Goal: Communication & Community: Connect with others

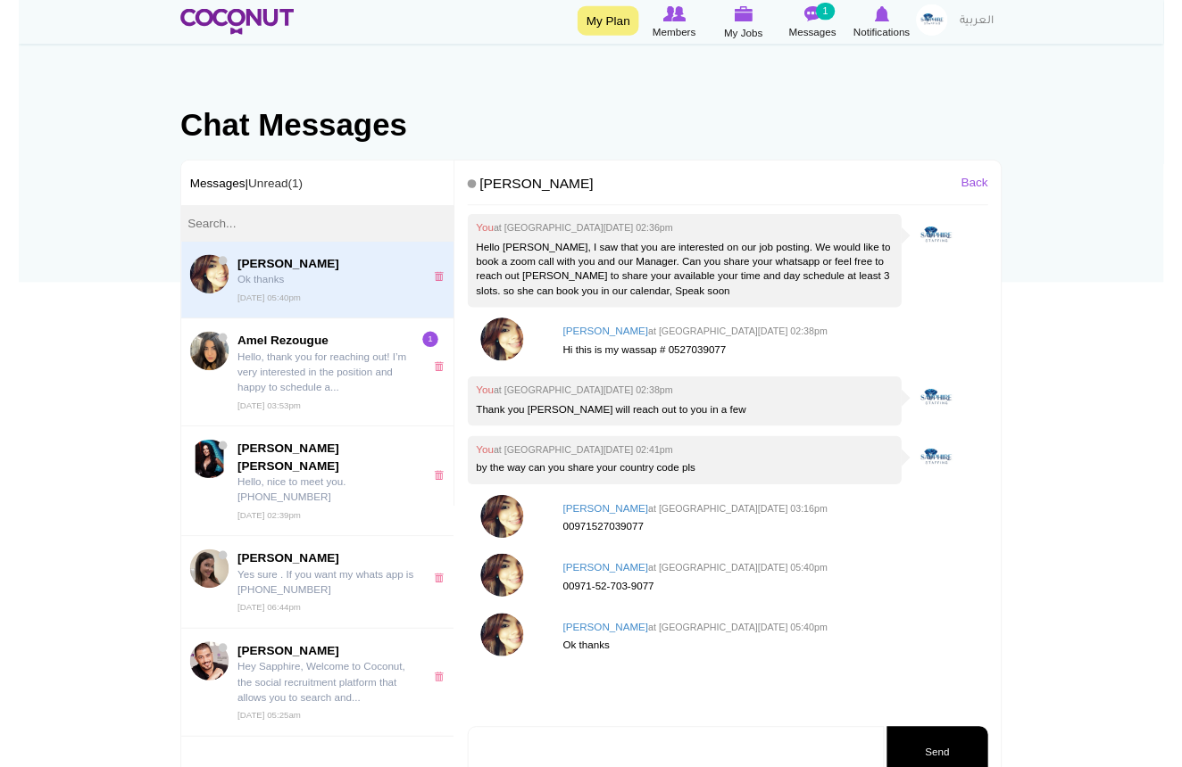
scroll to position [55, 0]
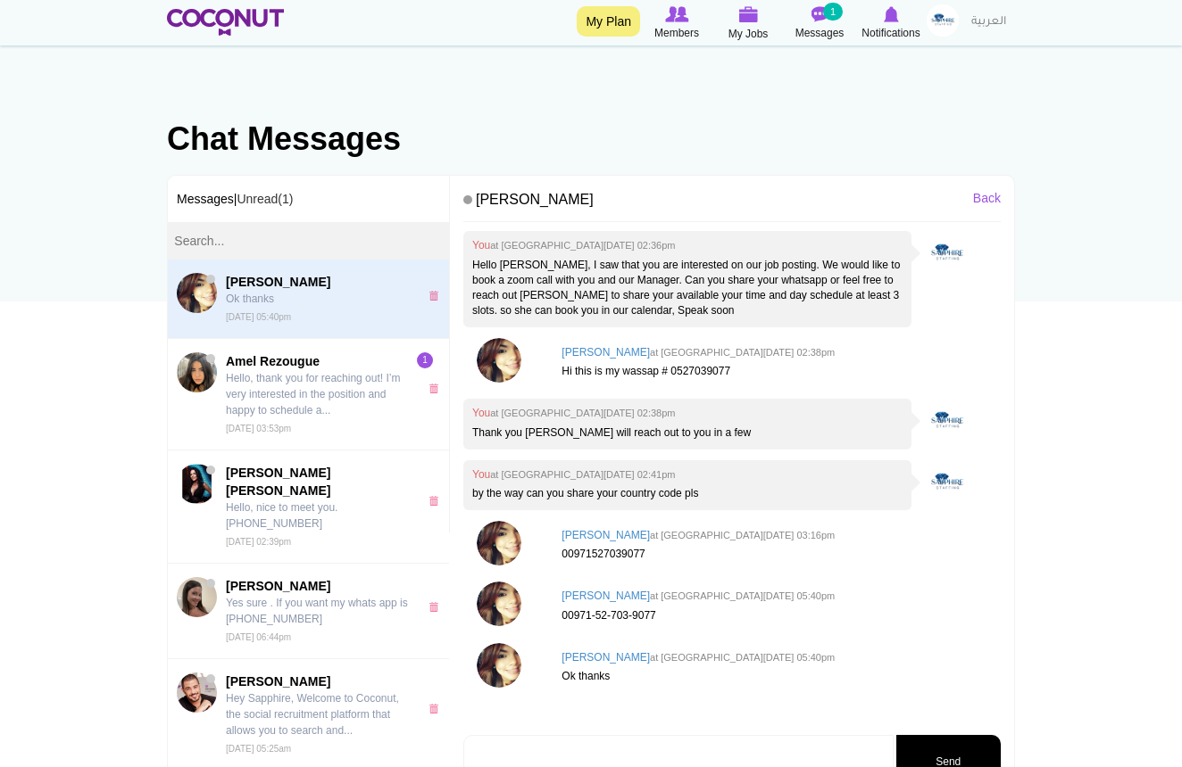
click at [708, 305] on p "Hello Marlyn, I saw that you are interested on our job posting. We would like t…" at bounding box center [687, 289] width 430 height 62
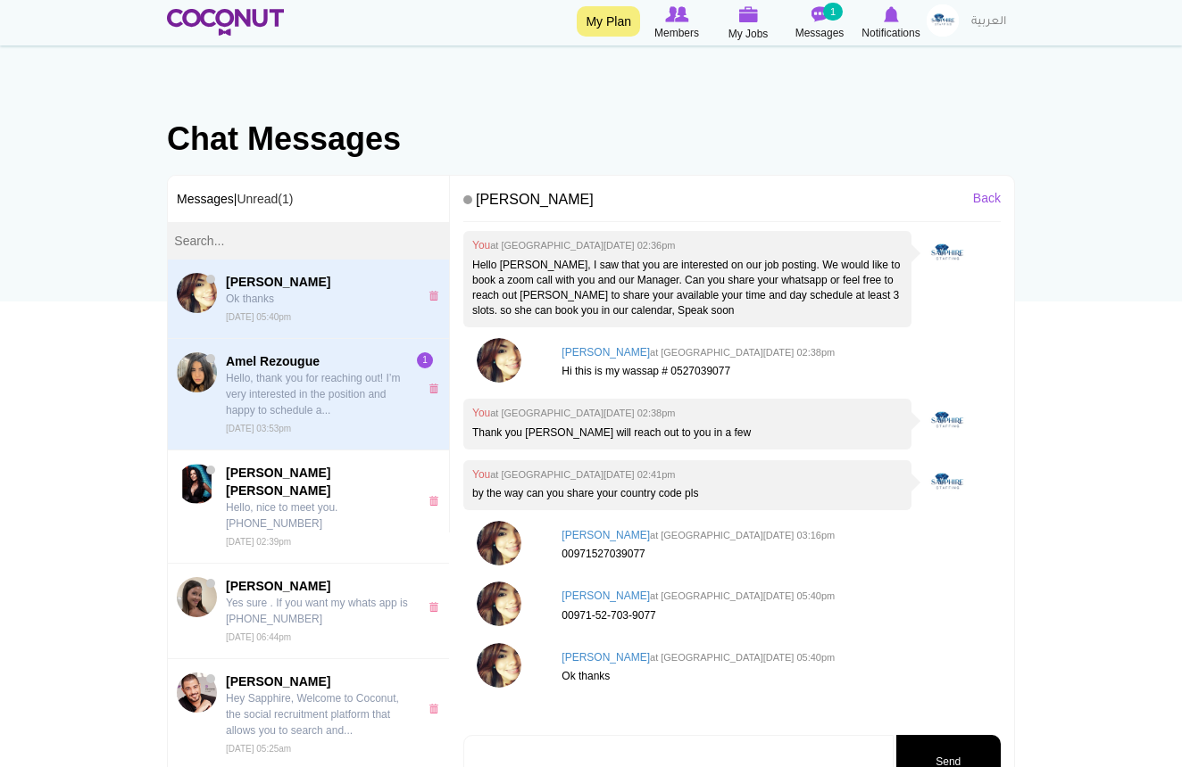
click at [355, 415] on p "Hello, thank you for reaching out! I’m very interested in the position and happ…" at bounding box center [318, 394] width 184 height 48
click at [340, 402] on p "Hello, thank you for reaching out! I’m very interested in the position and happ…" at bounding box center [318, 394] width 184 height 48
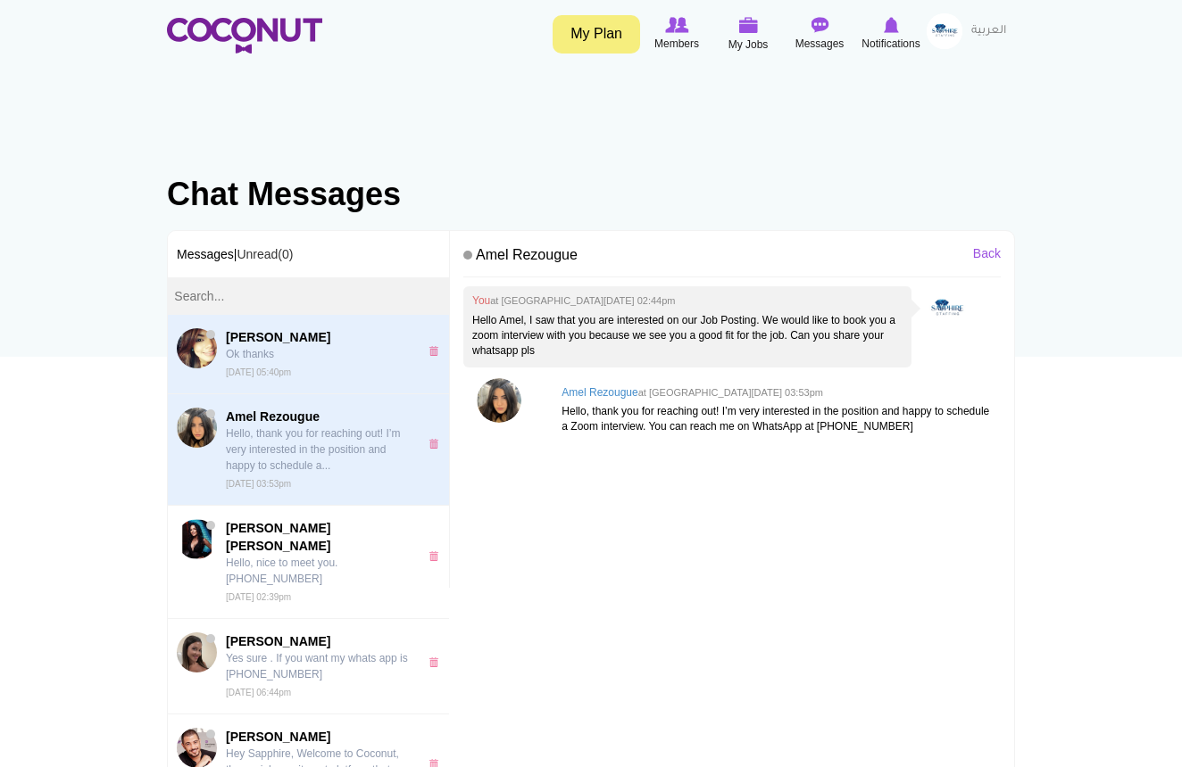
click at [340, 345] on span "Marlyn Castro Ok thanks Mon, Sep 08th, 2025 05:40pm" at bounding box center [318, 354] width 184 height 52
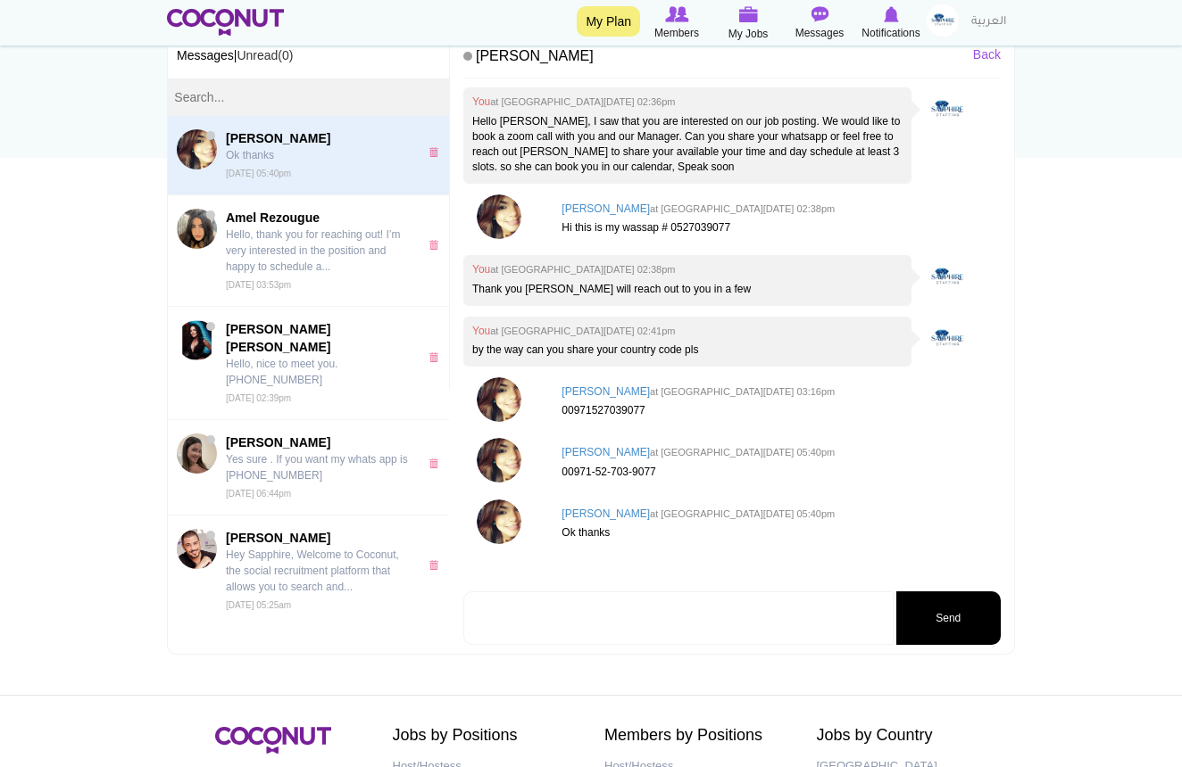
scroll to position [200, 0]
click at [684, 593] on textarea at bounding box center [678, 618] width 430 height 54
type textarea "hi ive sent you a message on whatapp"
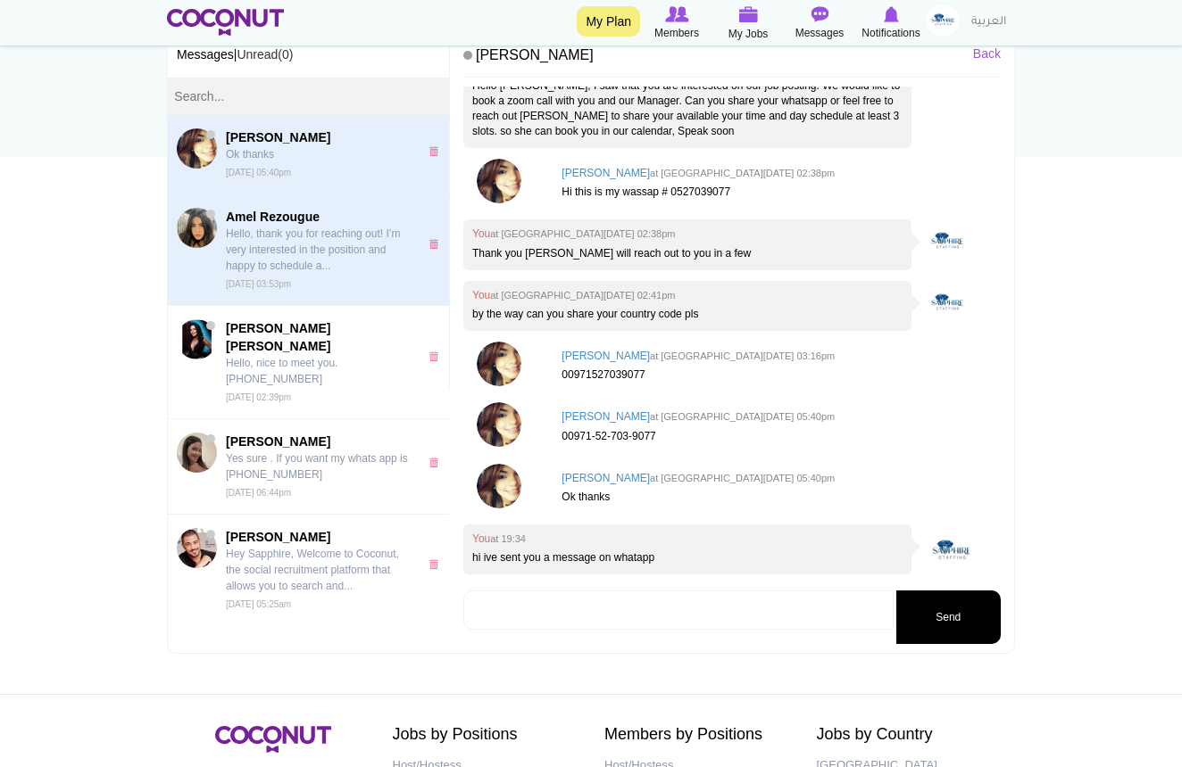
click at [297, 228] on p "Hello, thank you for reaching out! I’m very interested in the position and happ…" at bounding box center [318, 250] width 184 height 48
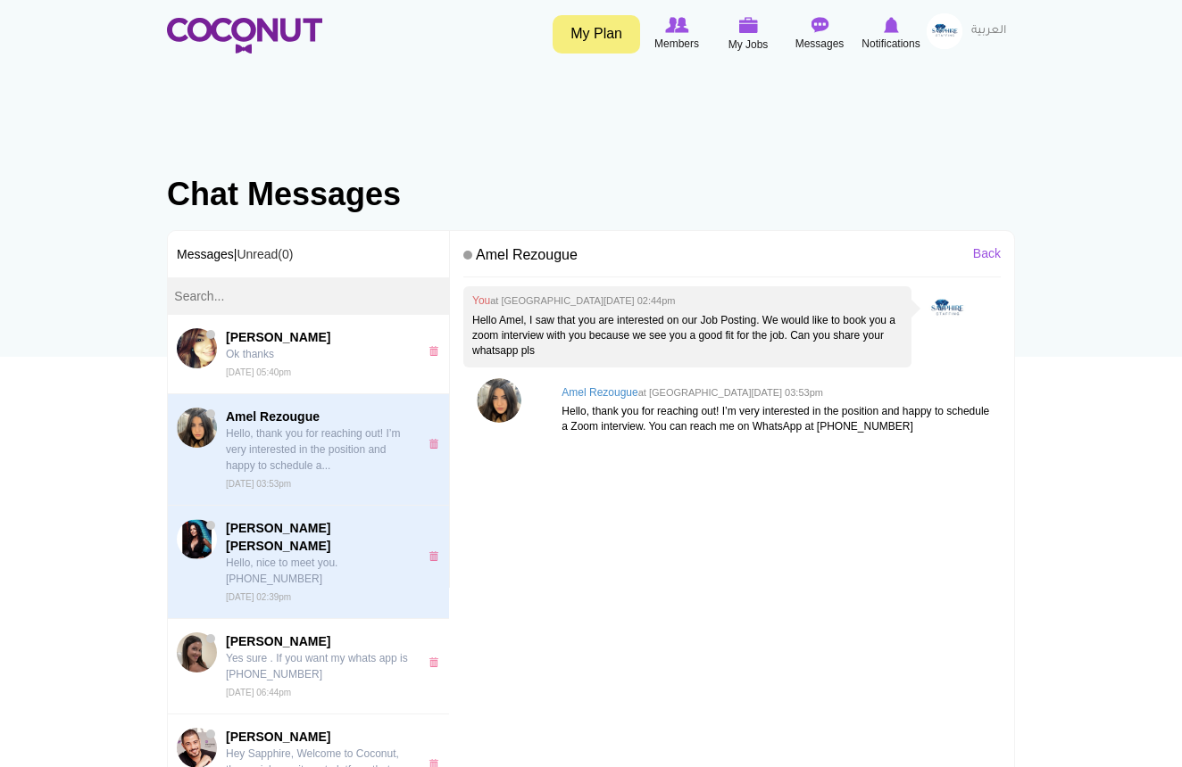
click at [297, 571] on span "[PERSON_NAME] [PERSON_NAME] Hello, nice to meet you. [PHONE_NUMBER] [GEOGRAPHIC…" at bounding box center [318, 562] width 184 height 86
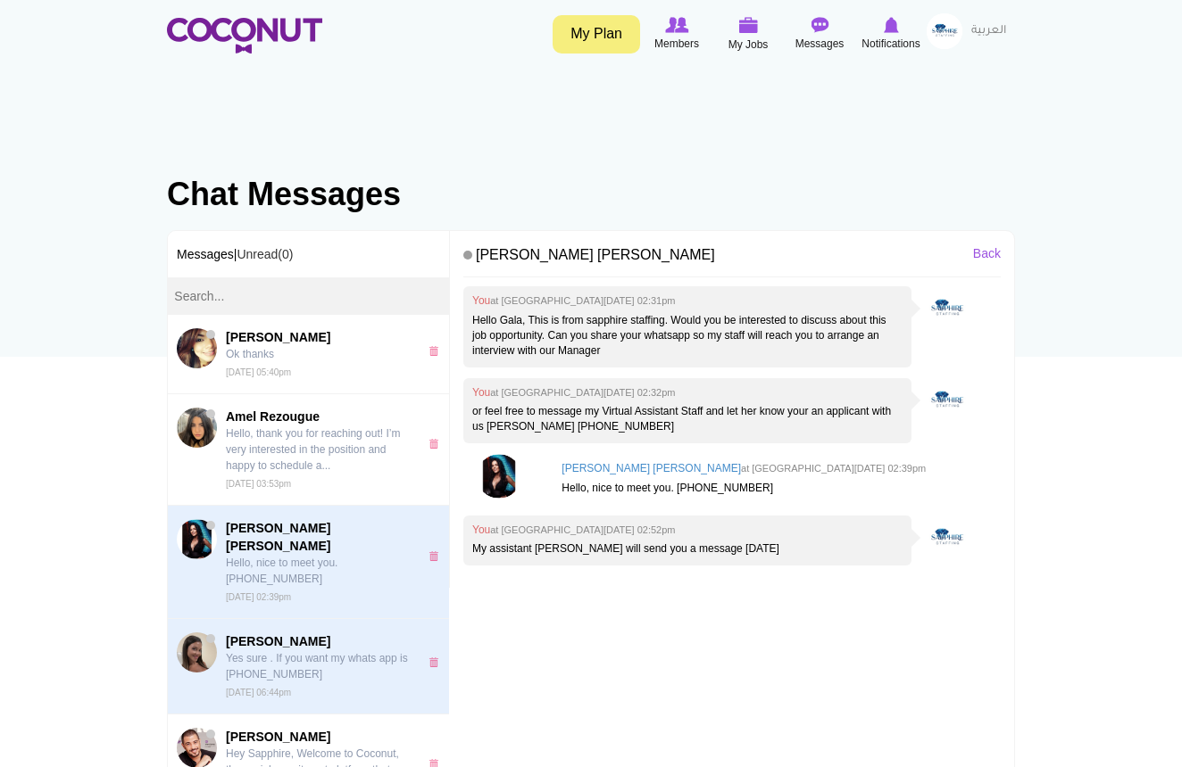
click at [307, 633] on span "[PERSON_NAME]" at bounding box center [318, 642] width 184 height 18
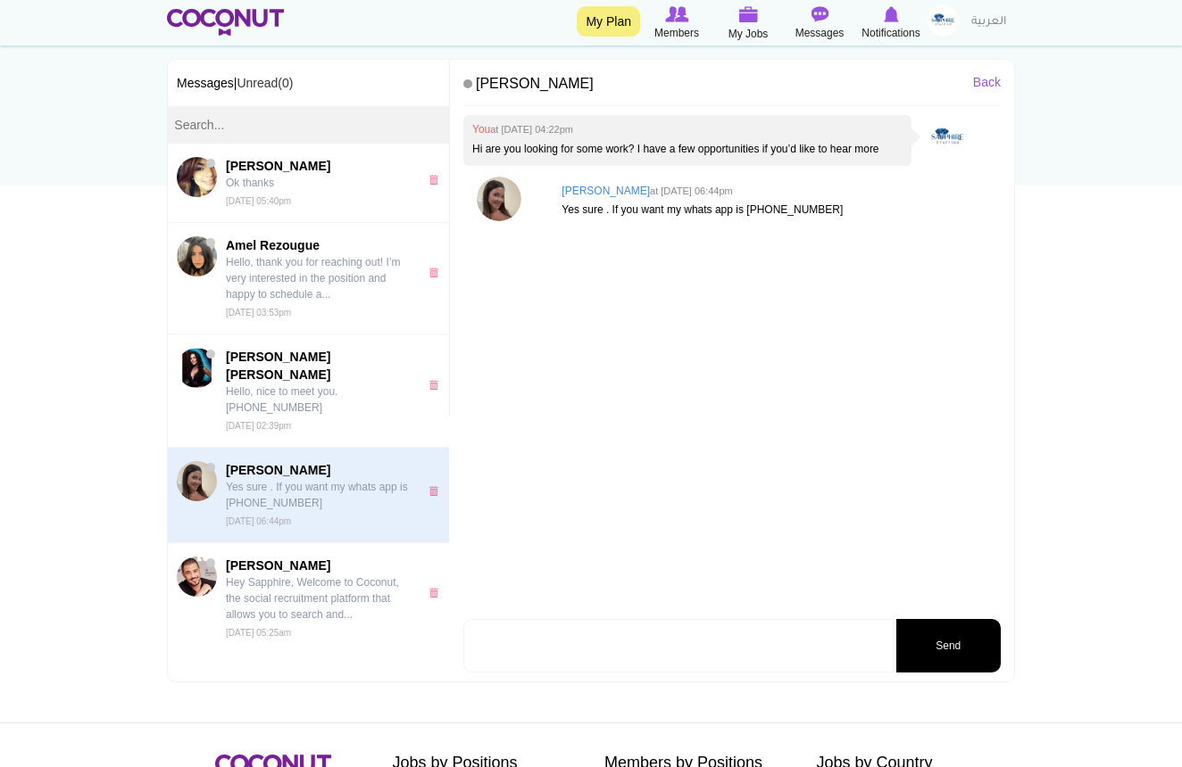
click at [580, 604] on div "You at Sun, Sep 07th, 2025 04:22pm Hi are you looking for some work? I have a f…" at bounding box center [731, 365] width 537 height 500
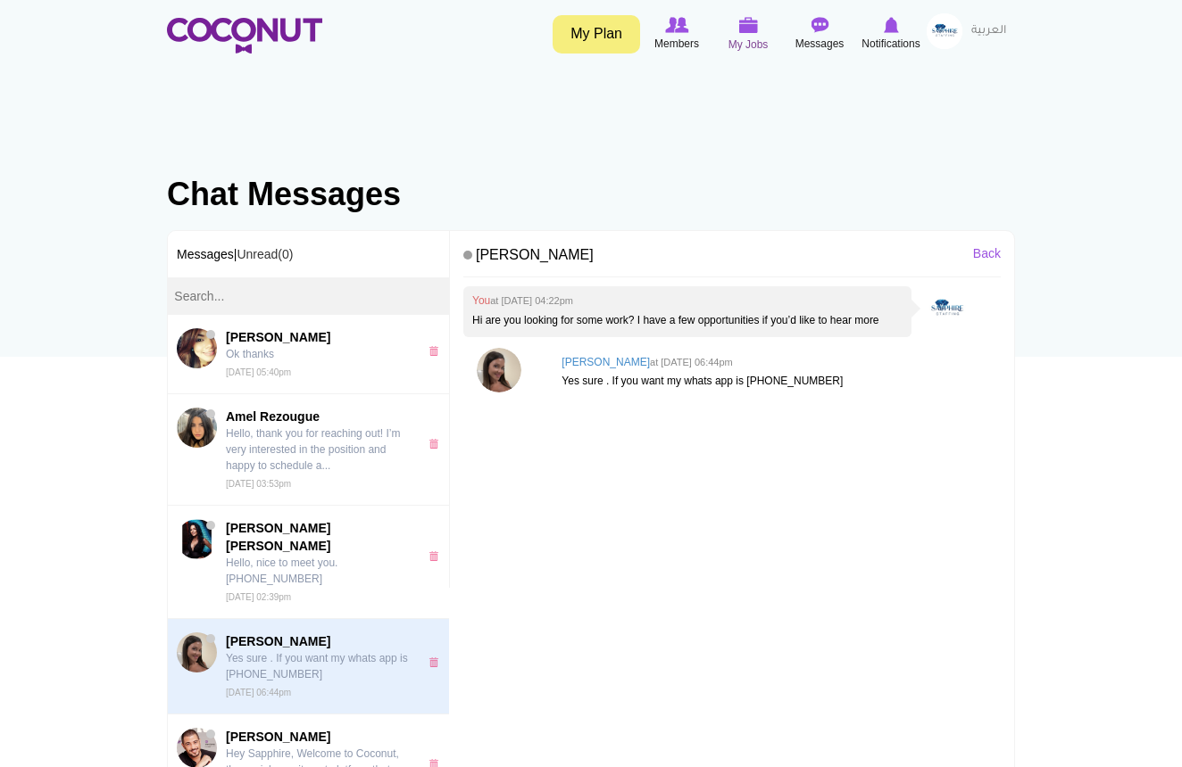
click at [750, 37] on span "My Jobs" at bounding box center [748, 45] width 40 height 18
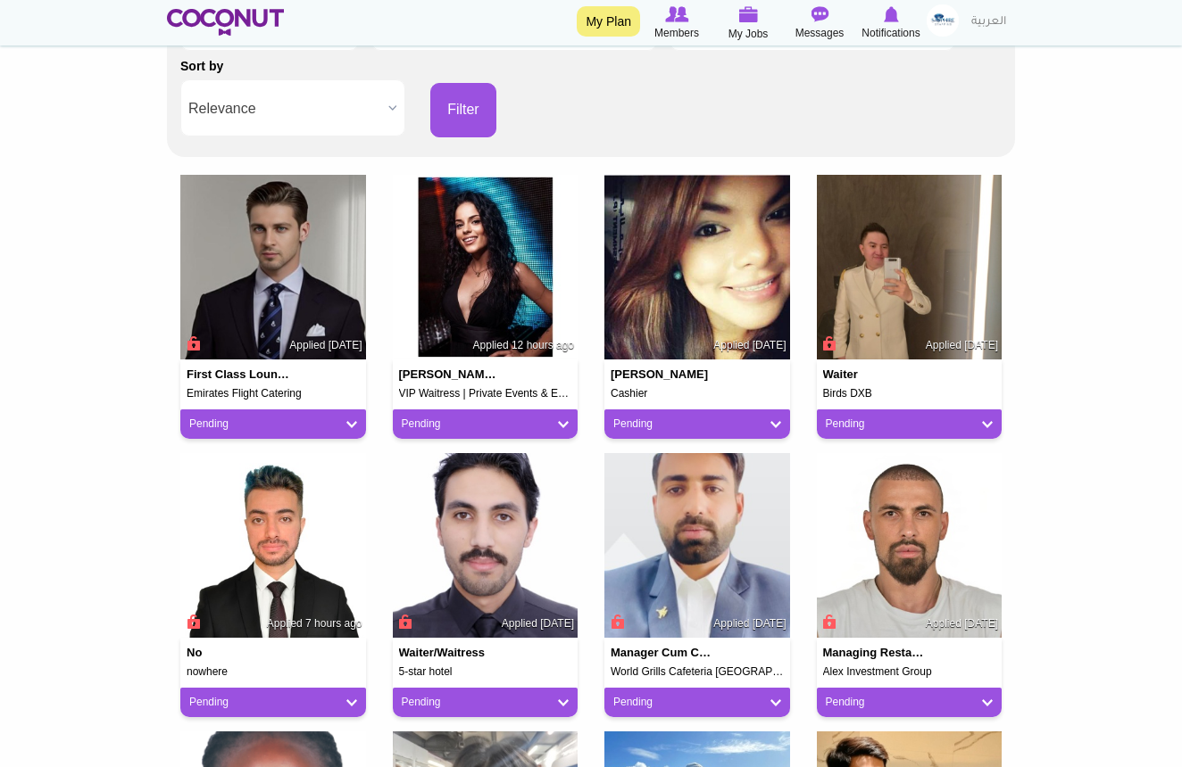
scroll to position [376, 0]
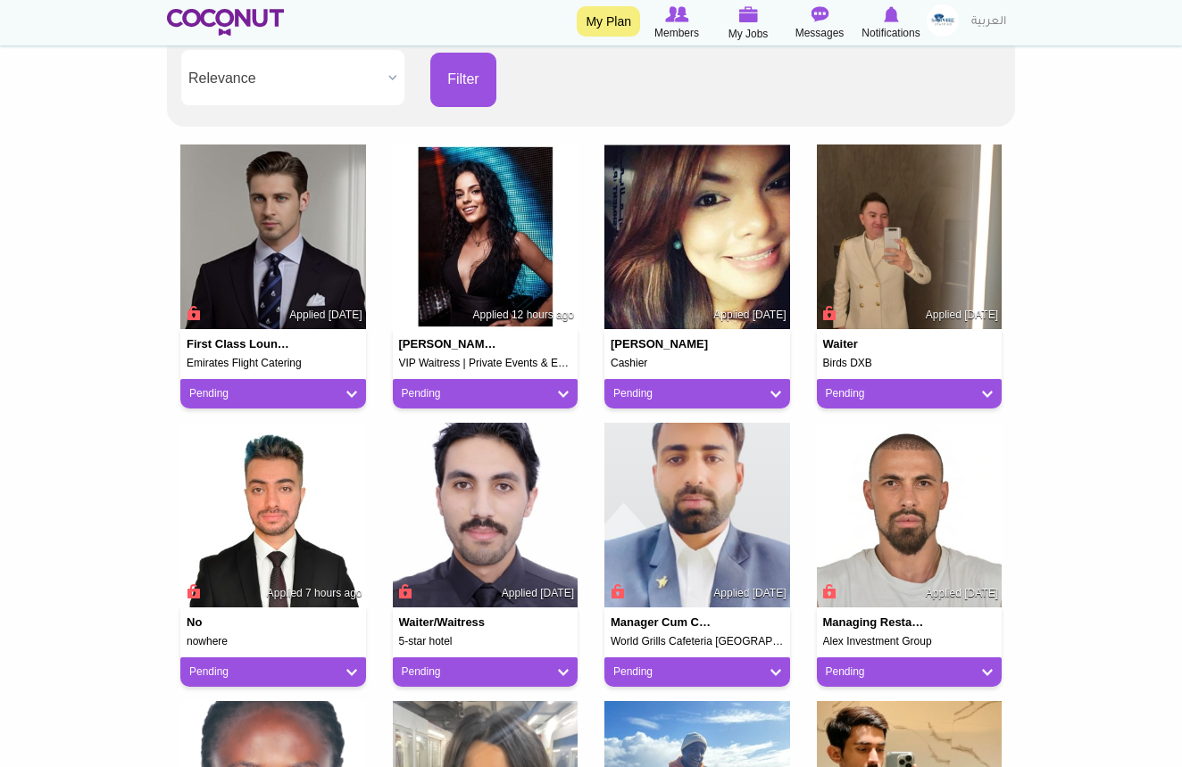
click at [469, 397] on link "Pending" at bounding box center [486, 393] width 168 height 15
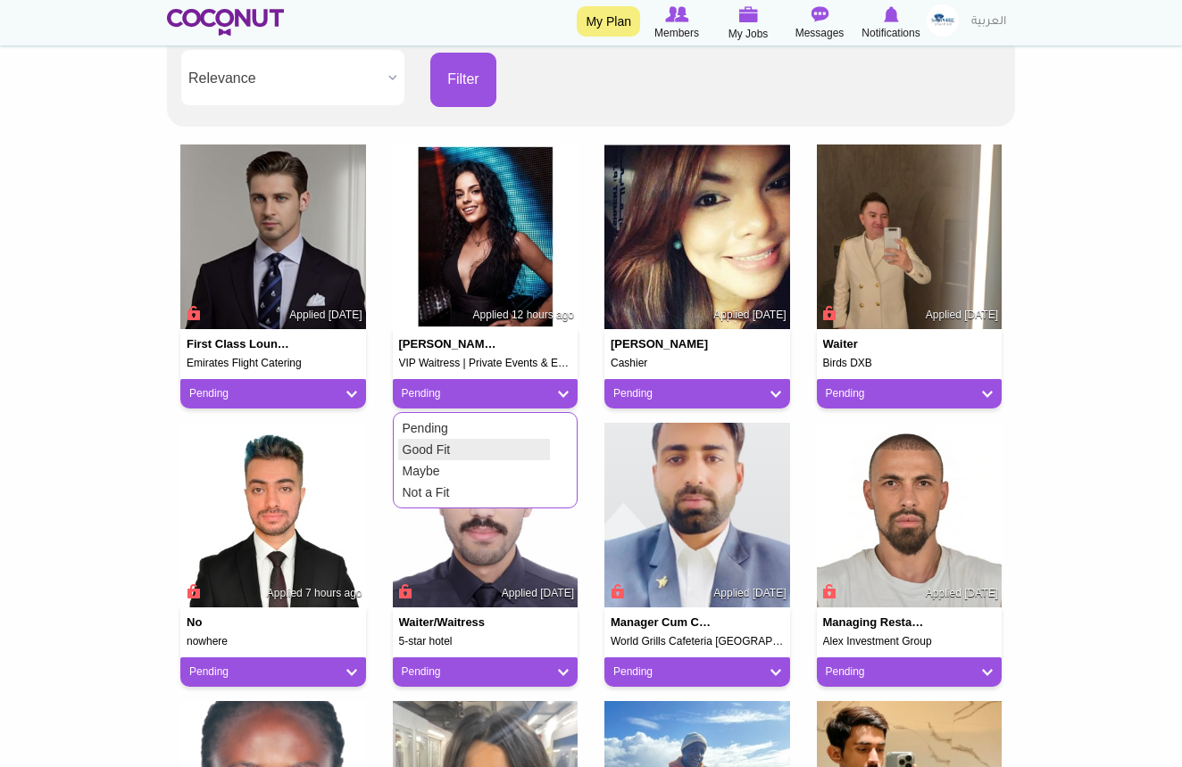
click at [450, 442] on link "Good Fit" at bounding box center [474, 449] width 152 height 21
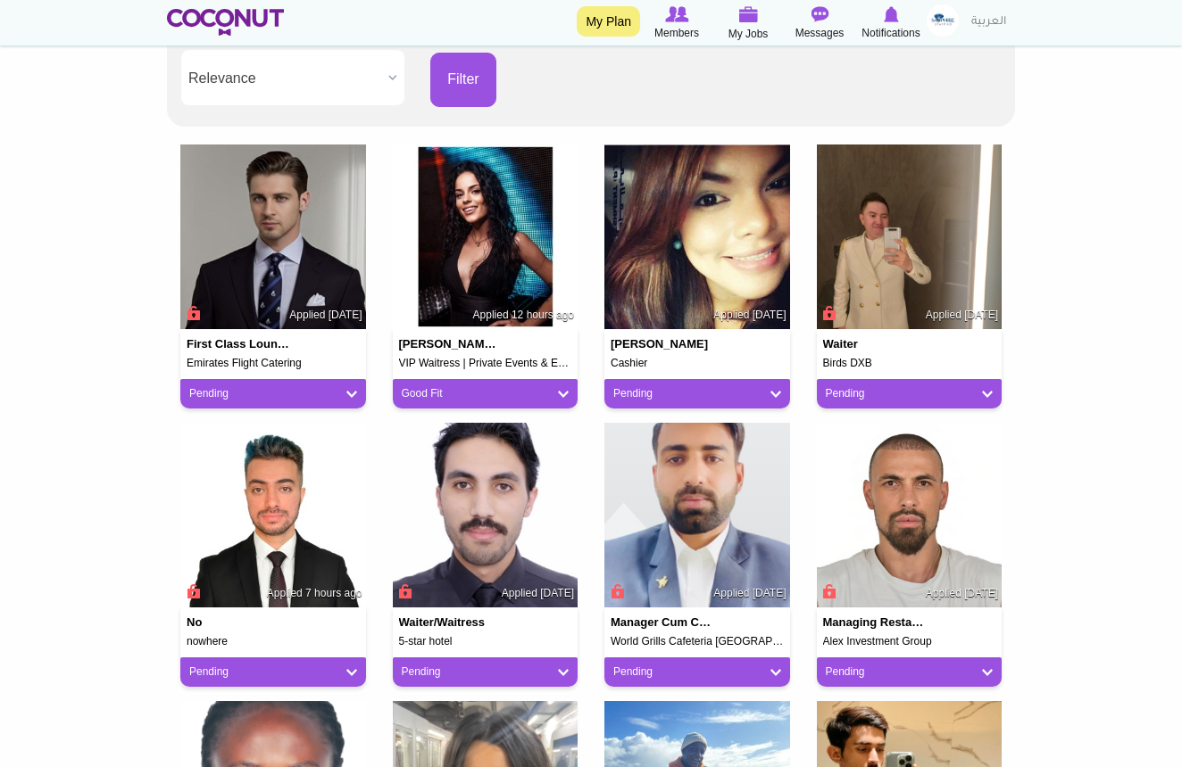
click at [460, 364] on h5 "VIP Waitress | Private Events & Event Production Specialist" at bounding box center [485, 364] width 173 height 12
click at [471, 270] on img at bounding box center [486, 238] width 186 height 186
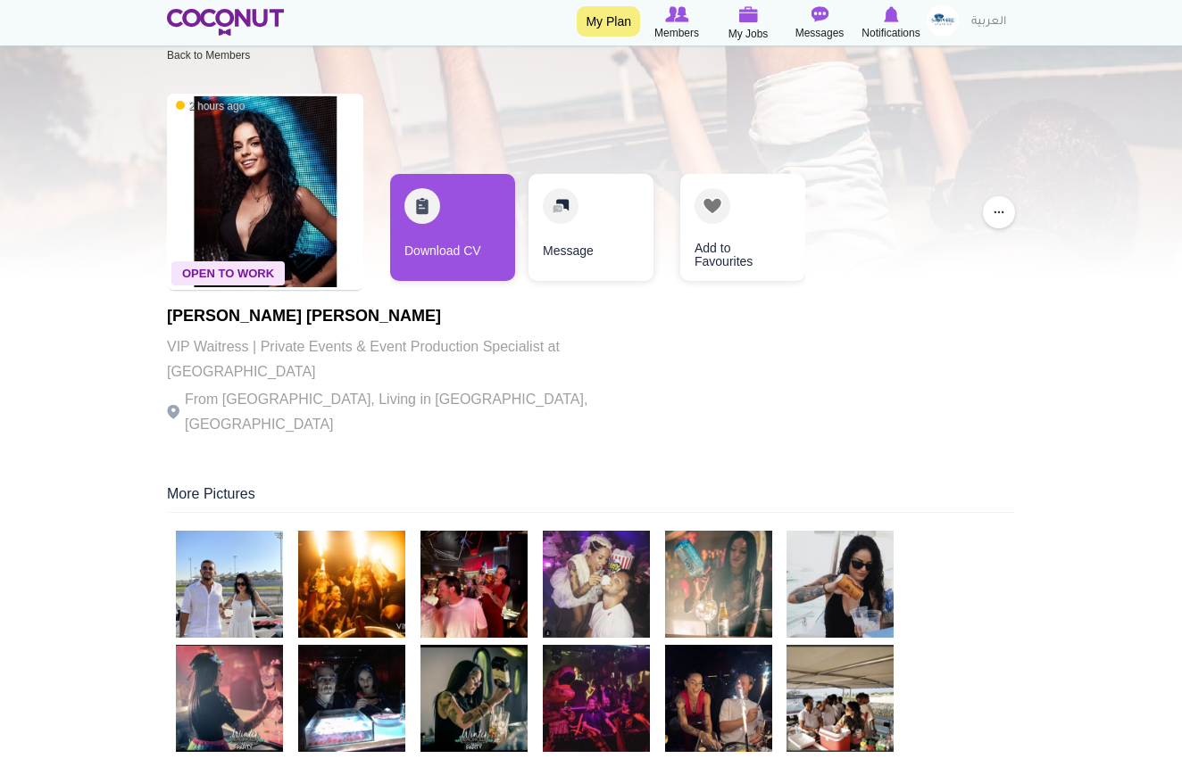
scroll to position [15, 0]
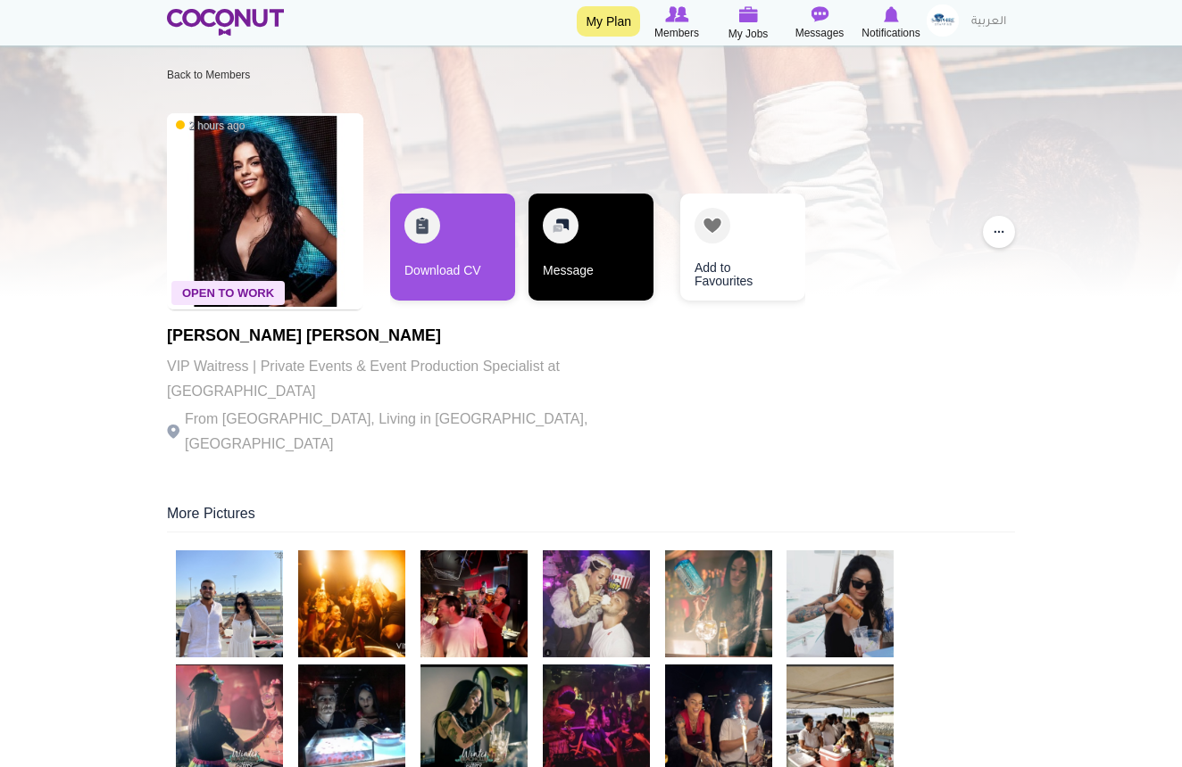
click at [585, 265] on link "Message" at bounding box center [590, 247] width 125 height 107
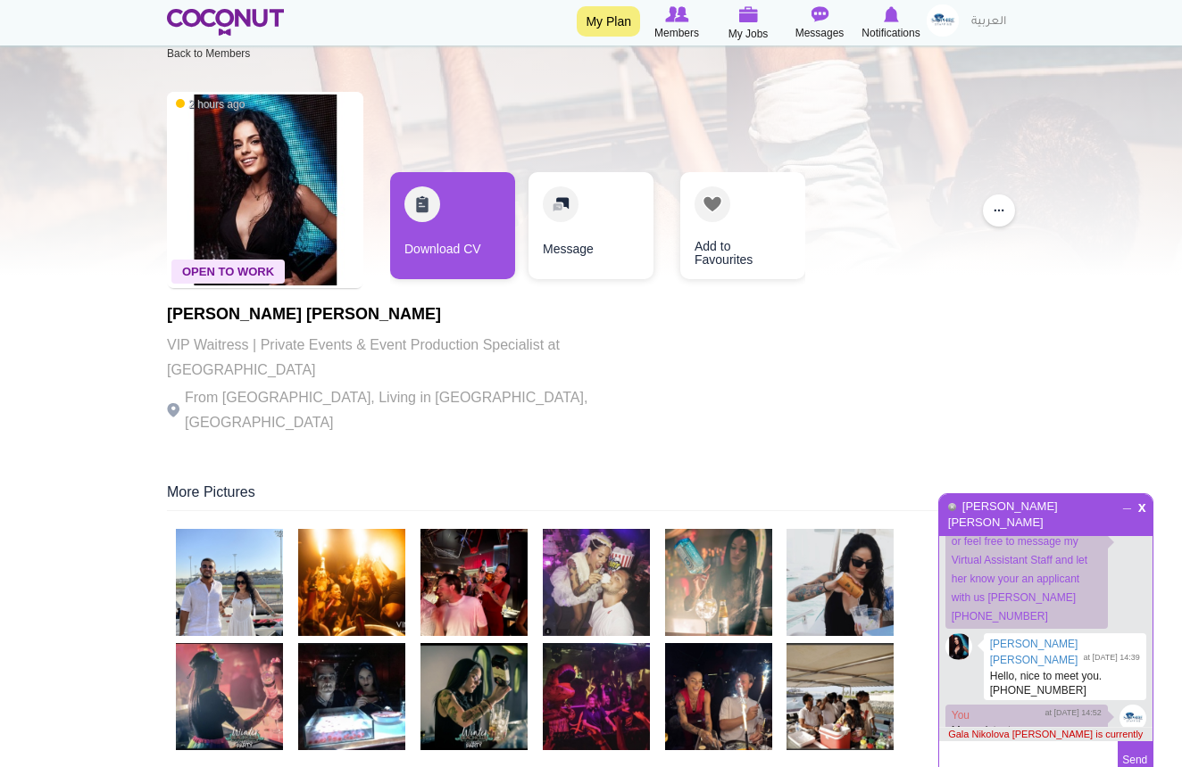
scroll to position [138, 0]
type textarea "h"
click at [1142, 512] on span "x" at bounding box center [1141, 505] width 15 height 13
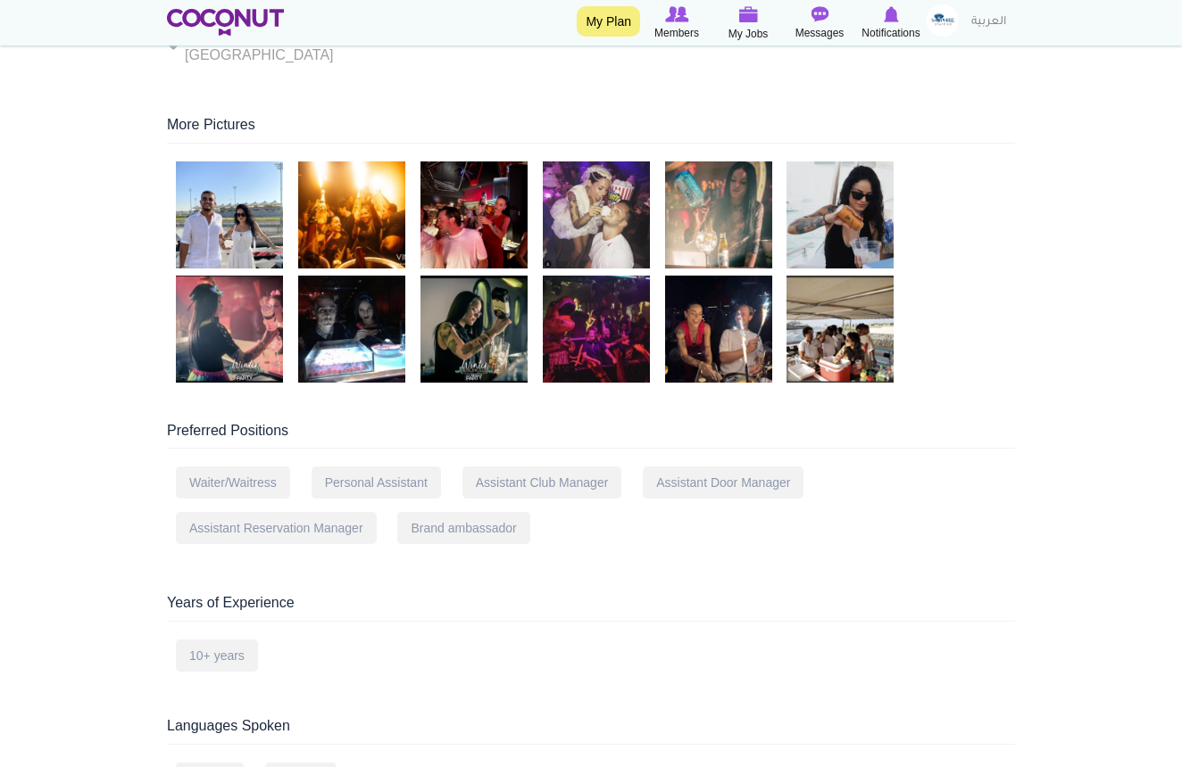
scroll to position [382, 0]
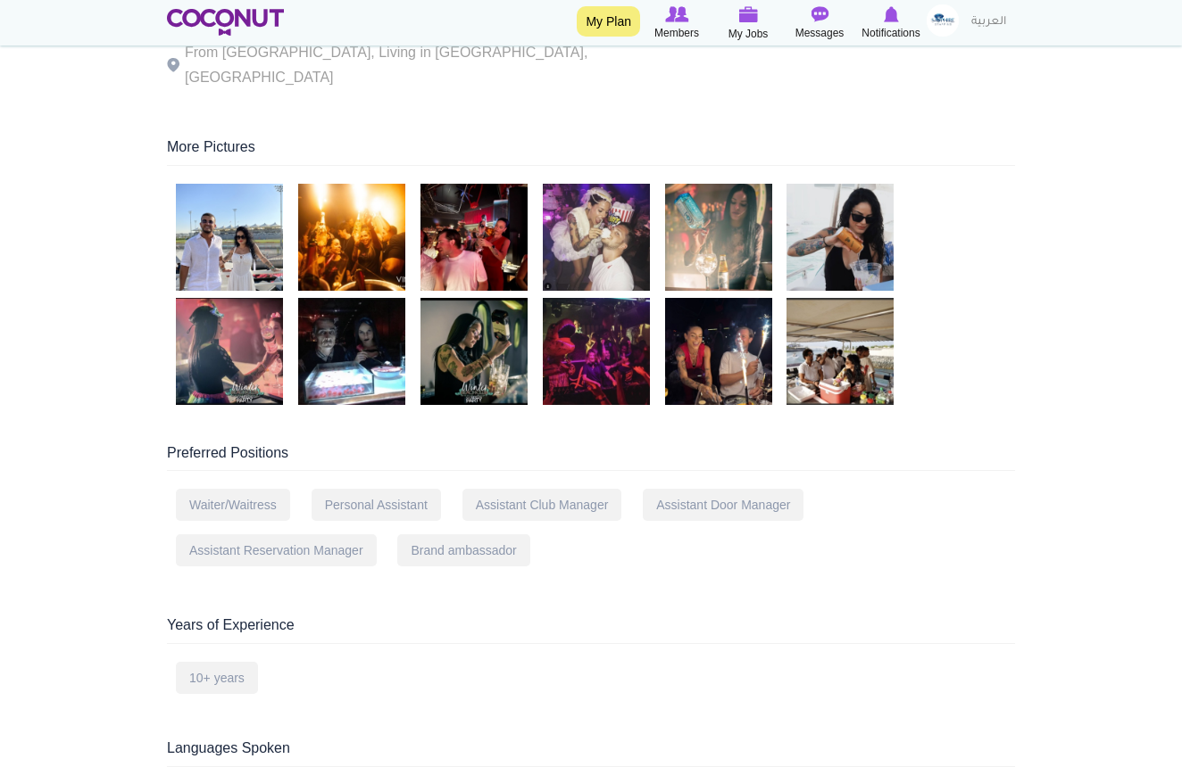
click at [221, 228] on img at bounding box center [229, 237] width 107 height 107
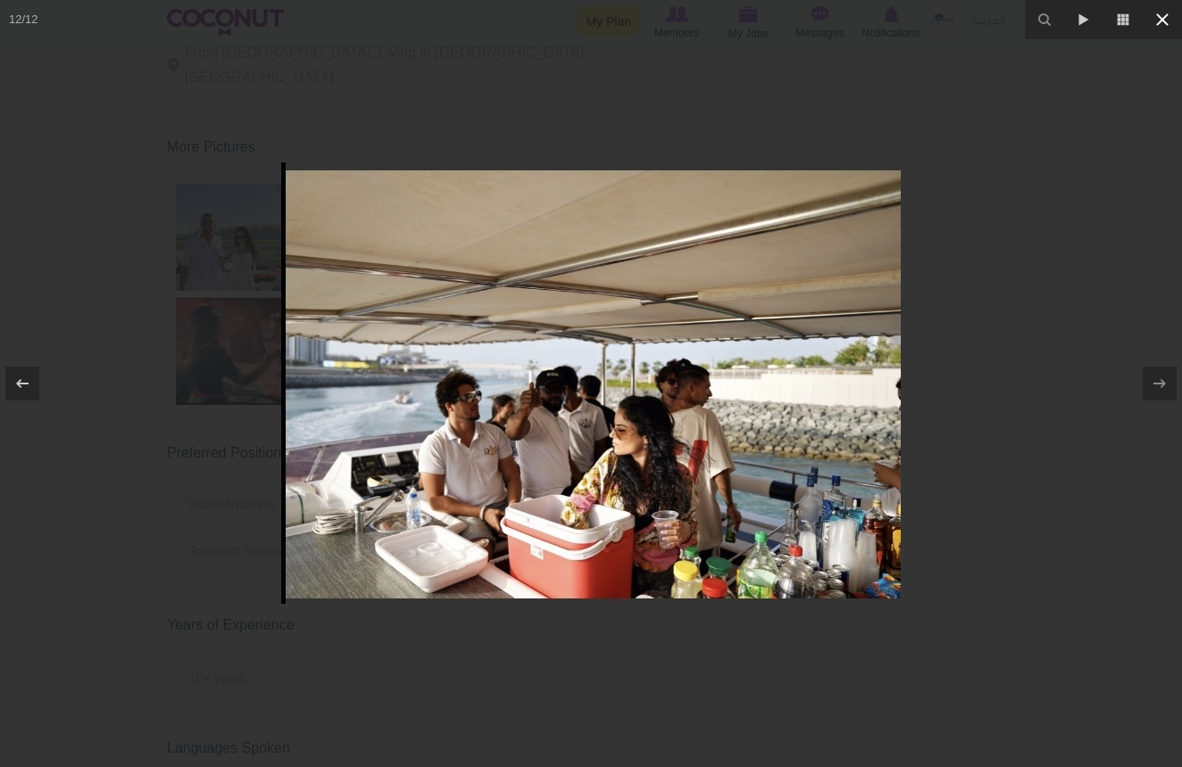
click at [1168, 23] on icon at bounding box center [1161, 19] width 21 height 21
